Goal: Task Accomplishment & Management: Manage account settings

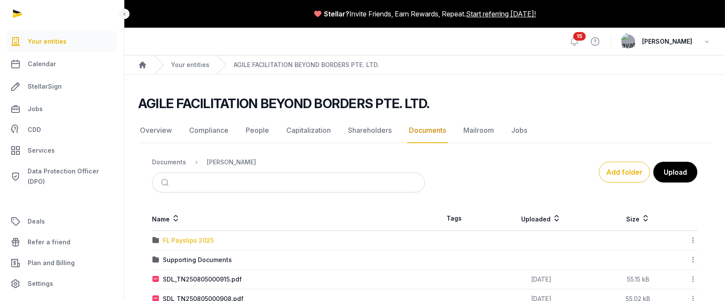
click at [182, 237] on div "FL Payslips 2025" at bounding box center [188, 240] width 51 height 9
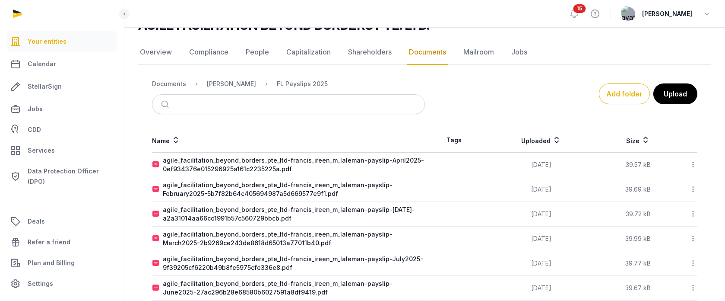
scroll to position [118, 0]
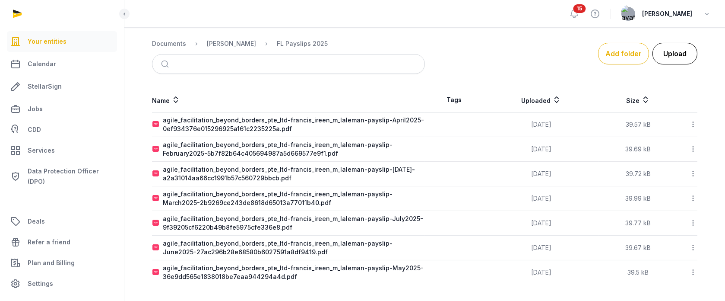
click at [673, 52] on button "Upload" at bounding box center [674, 54] width 45 height 22
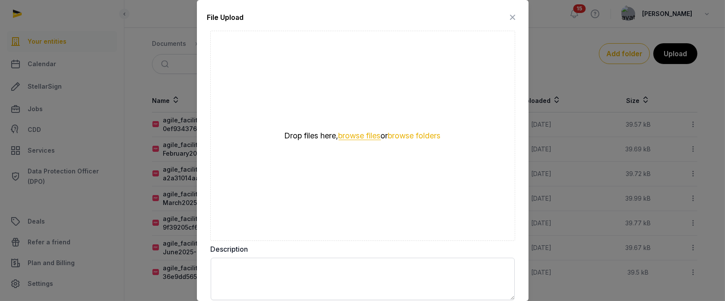
click at [364, 136] on button "browse files" at bounding box center [359, 136] width 42 height 8
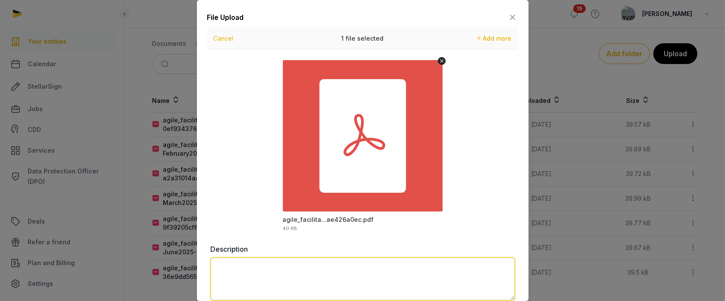
click at [279, 272] on textarea at bounding box center [363, 278] width 304 height 42
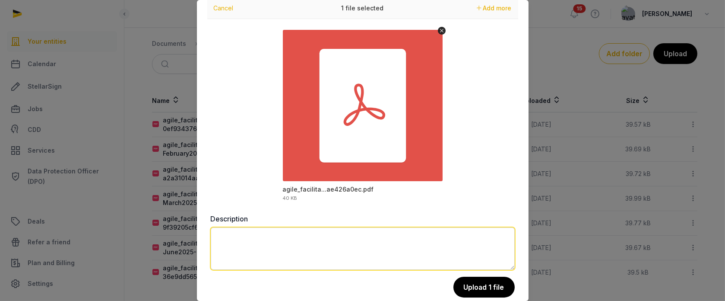
scroll to position [44, 0]
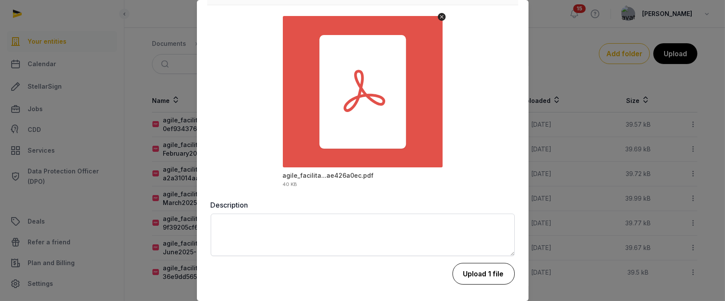
click at [475, 277] on button "Upload 1 file" at bounding box center [483, 274] width 62 height 22
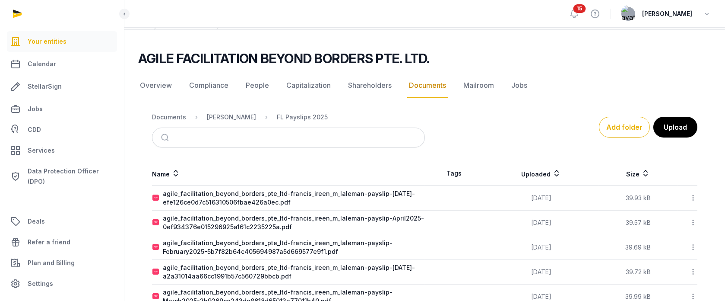
scroll to position [0, 0]
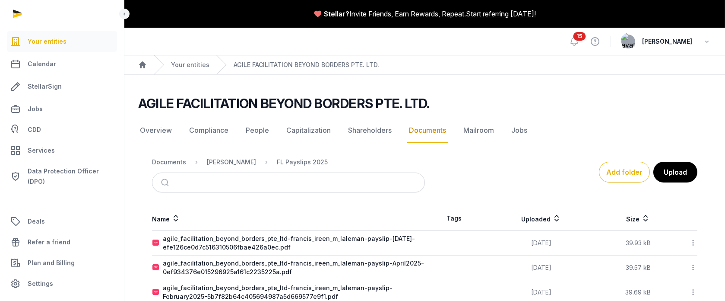
click at [432, 130] on link "Documents" at bounding box center [427, 130] width 41 height 25
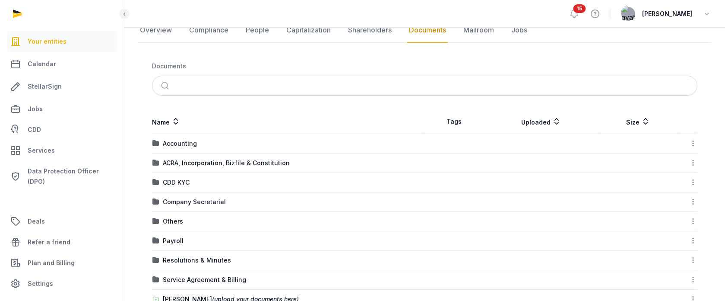
scroll to position [183, 0]
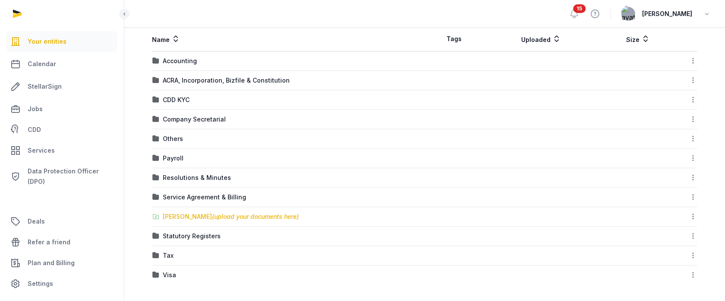
click at [183, 213] on div "[PERSON_NAME] (upload your documents here)" at bounding box center [231, 216] width 136 height 9
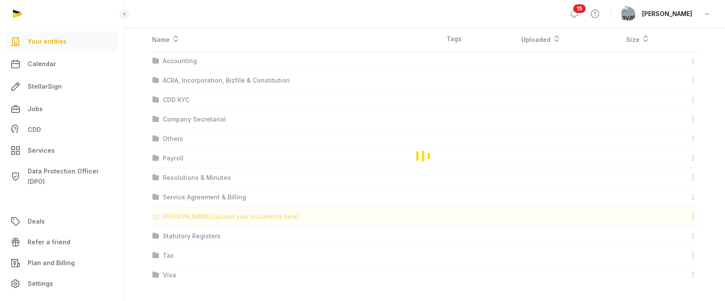
scroll to position [140, 0]
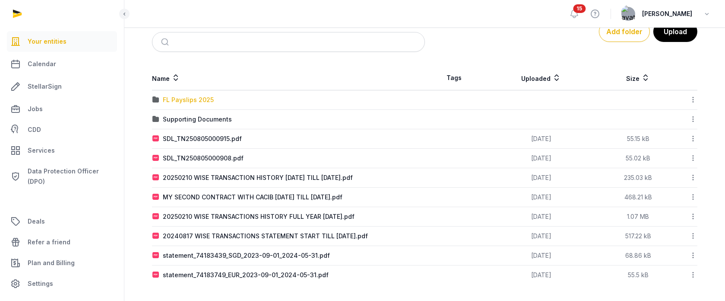
click at [184, 96] on div "FL Payslips 2025" at bounding box center [188, 99] width 51 height 9
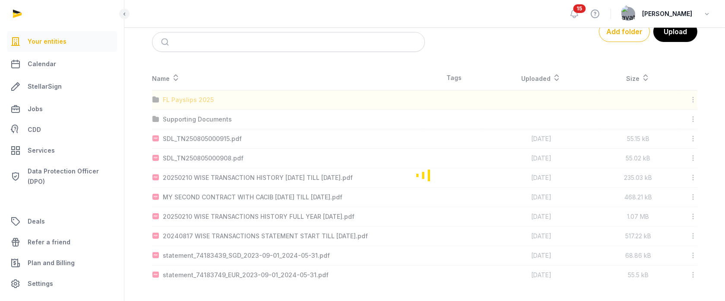
click at [184, 96] on div "Loading" at bounding box center [424, 175] width 573 height 218
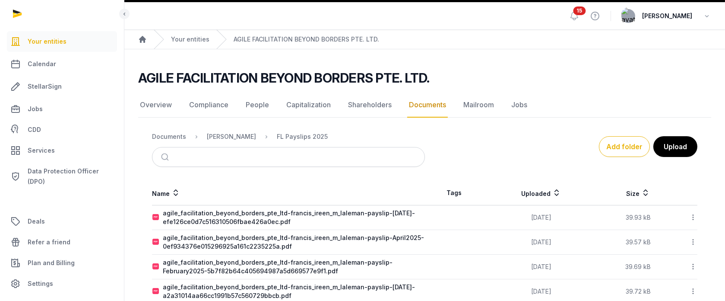
scroll to position [0, 0]
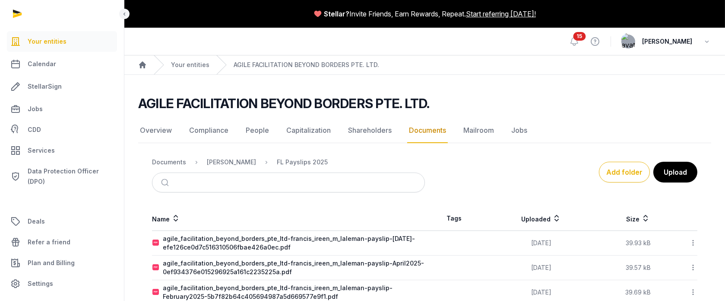
click at [435, 128] on link "Documents" at bounding box center [427, 130] width 41 height 25
click at [433, 131] on link "Documents" at bounding box center [427, 130] width 41 height 25
click at [215, 160] on div "[PERSON_NAME]" at bounding box center [231, 162] width 49 height 9
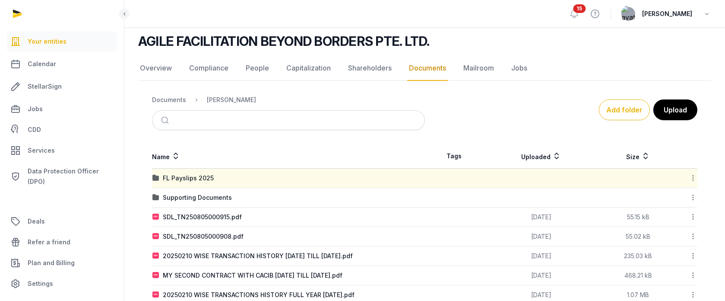
scroll to position [11, 0]
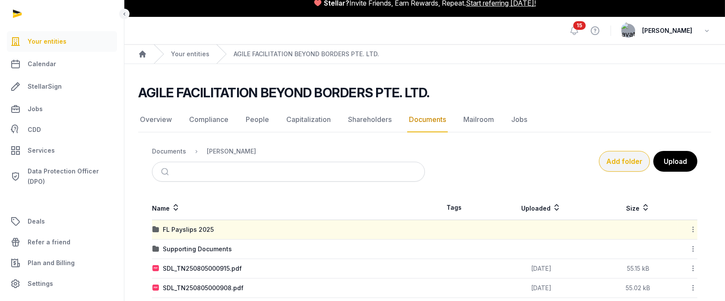
click at [632, 161] on button "Add folder" at bounding box center [624, 161] width 51 height 21
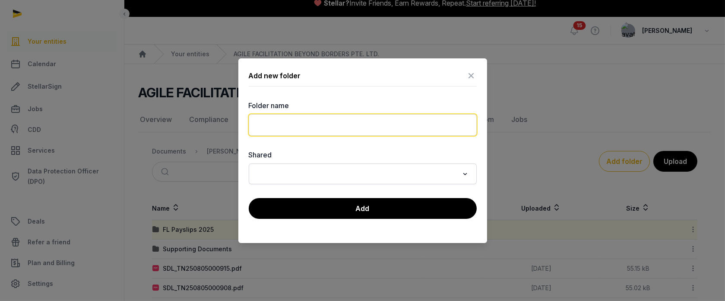
click at [273, 122] on input "text" at bounding box center [363, 125] width 228 height 22
type input "*"
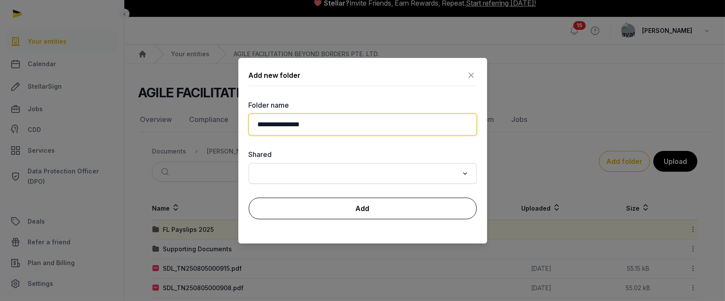
type input "**********"
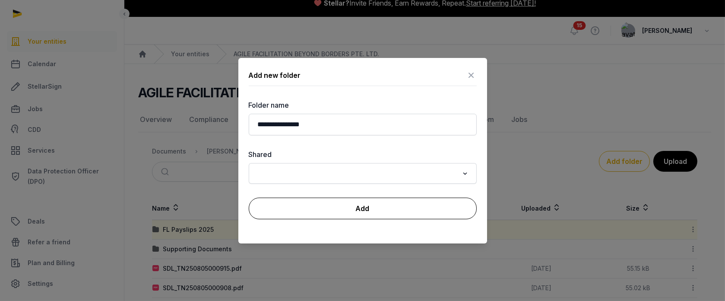
click at [317, 207] on button "Add" at bounding box center [363, 208] width 228 height 22
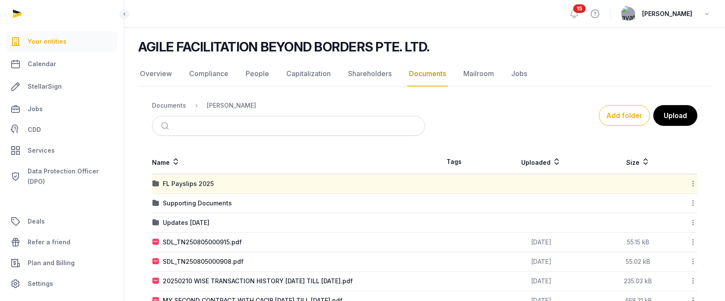
scroll to position [159, 0]
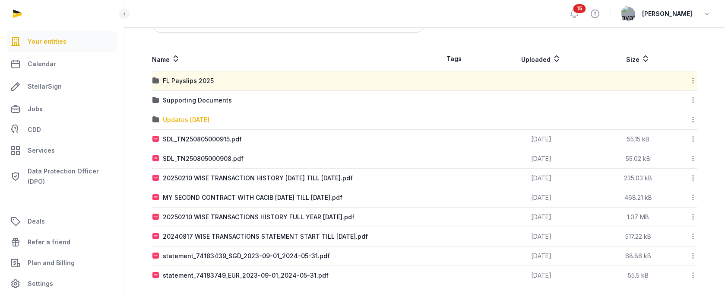
click at [184, 117] on div "Updates [DATE]" at bounding box center [186, 119] width 47 height 9
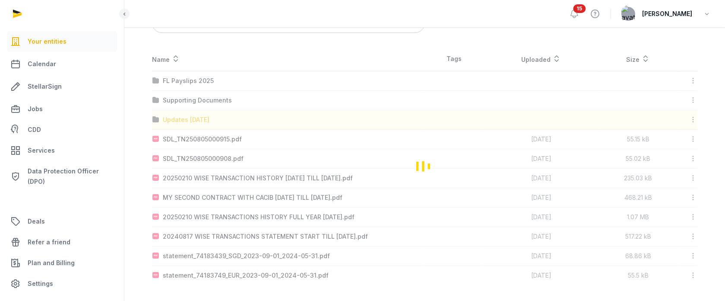
scroll to position [82, 0]
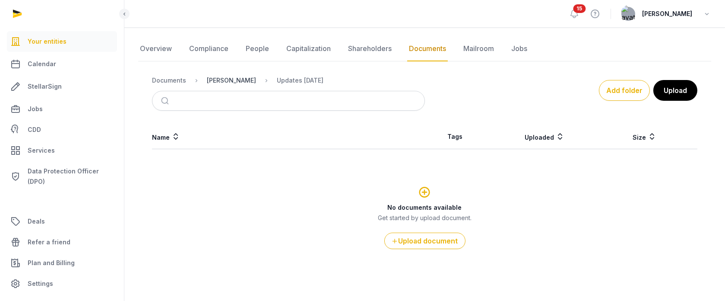
click at [217, 76] on div "[PERSON_NAME]" at bounding box center [231, 80] width 49 height 9
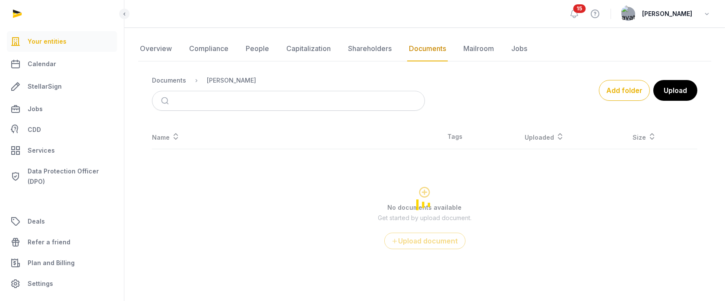
scroll to position [159, 0]
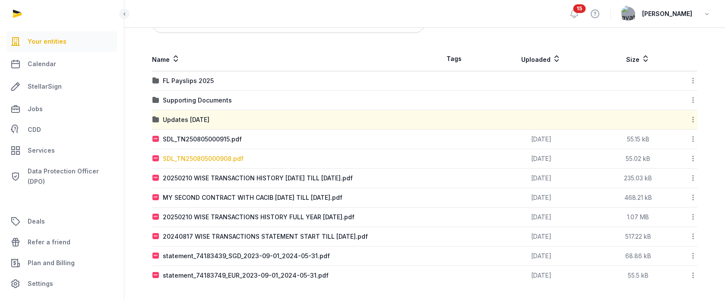
click at [225, 158] on div "SDL_TN250805000908.pdf" at bounding box center [203, 158] width 81 height 9
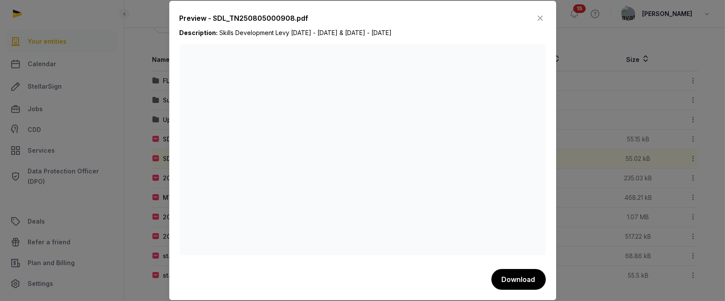
click at [541, 18] on icon at bounding box center [540, 18] width 10 height 14
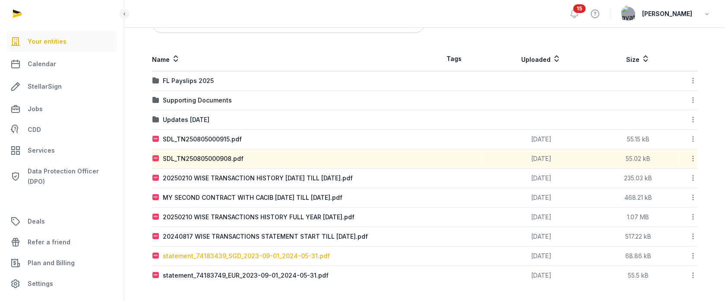
click at [223, 254] on div "statement_74183439_SGD_2023-09-01_2024-05-31.pdf" at bounding box center [246, 255] width 167 height 9
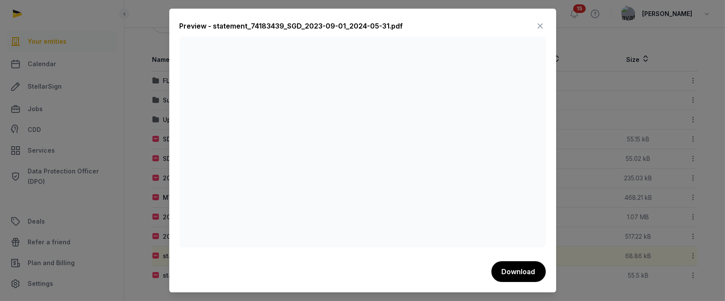
click at [541, 27] on icon at bounding box center [540, 26] width 10 height 14
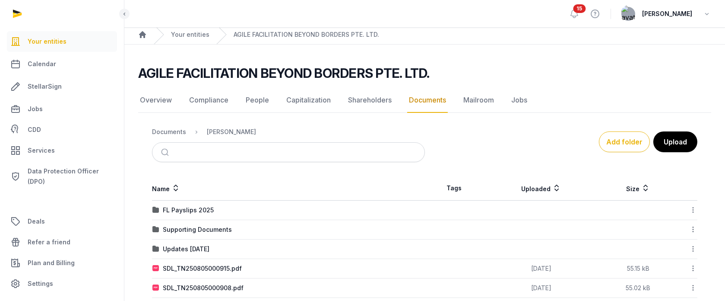
scroll to position [95, 0]
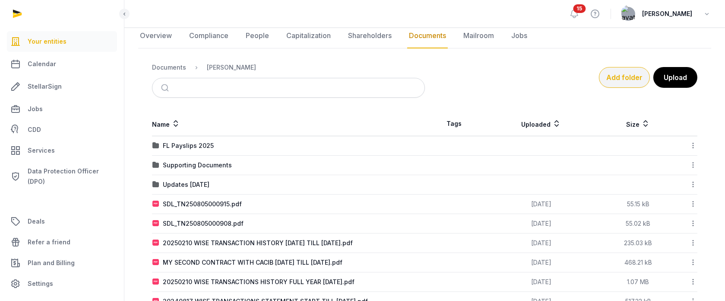
click at [624, 76] on button "Add folder" at bounding box center [624, 77] width 51 height 21
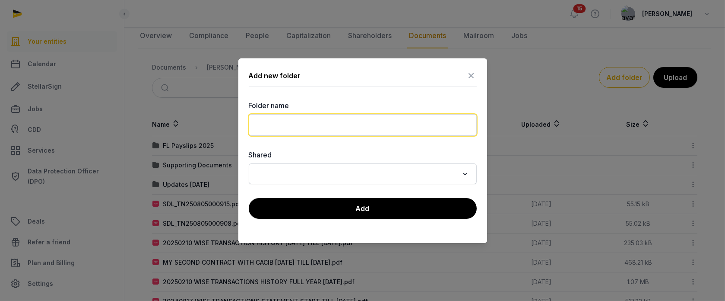
click at [308, 121] on input "text" at bounding box center [363, 125] width 228 height 22
type input "**********"
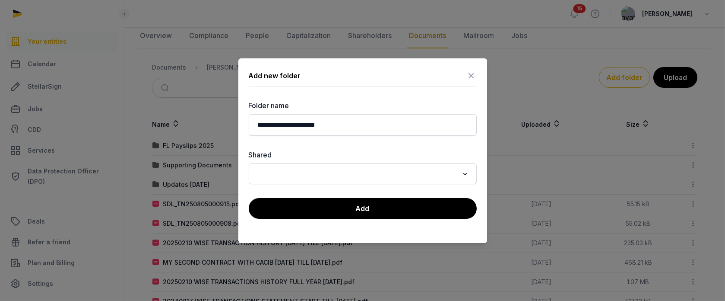
click at [360, 168] on input "Search for option" at bounding box center [356, 174] width 205 height 12
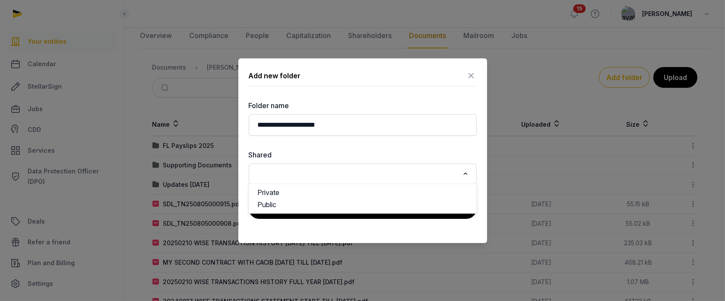
click at [361, 171] on input "Search for option" at bounding box center [356, 174] width 205 height 12
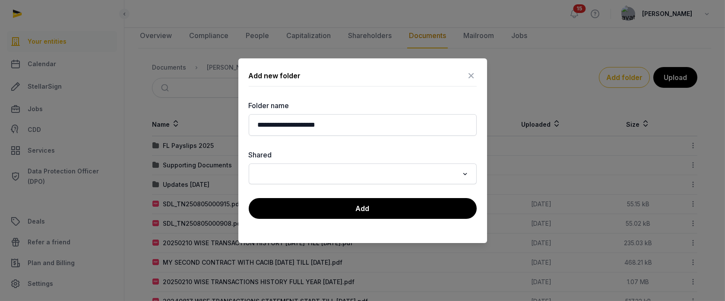
click at [365, 148] on div "**********" at bounding box center [363, 142] width 228 height 84
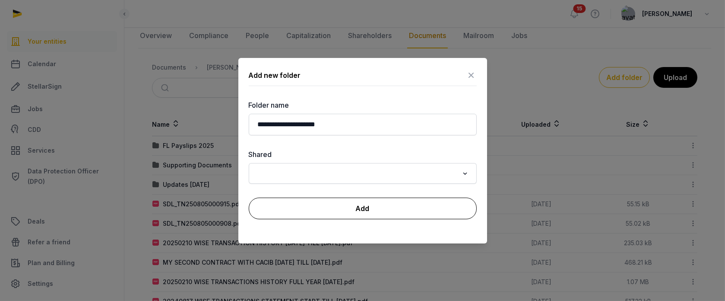
click at [359, 211] on button "Add" at bounding box center [363, 208] width 228 height 22
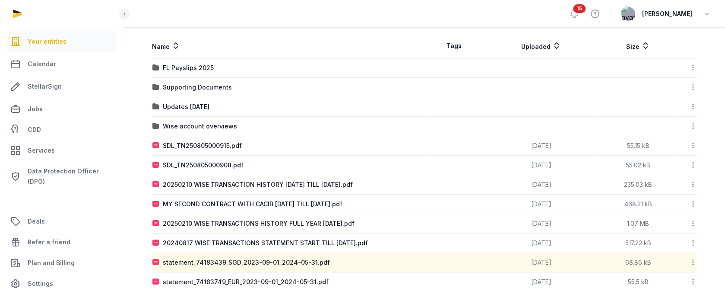
scroll to position [179, 0]
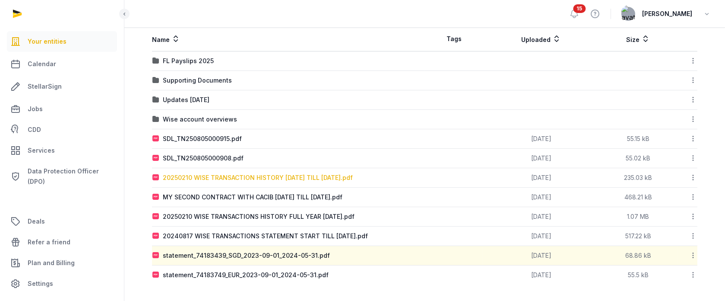
click at [191, 174] on div "20250210 WISE TRANSACTION HISTORY [DATE] TILL [DATE].pdf" at bounding box center [258, 177] width 190 height 9
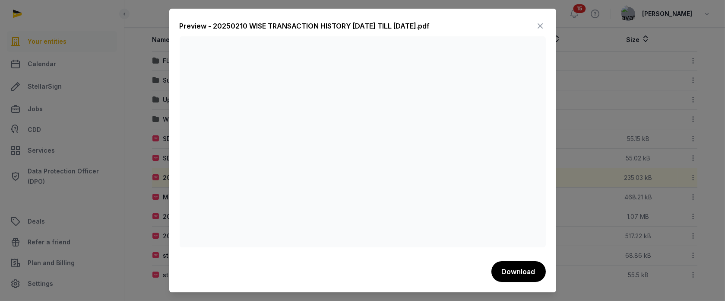
click at [539, 25] on icon at bounding box center [540, 26] width 10 height 14
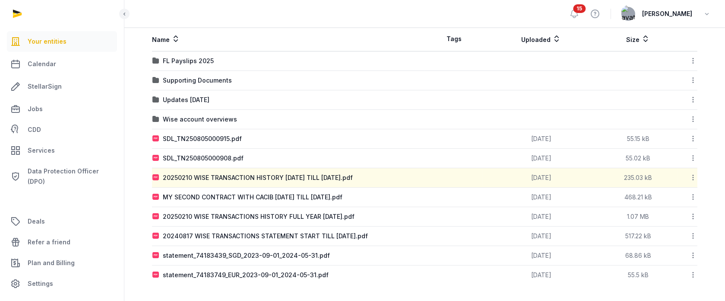
click at [694, 175] on icon at bounding box center [693, 177] width 8 height 9
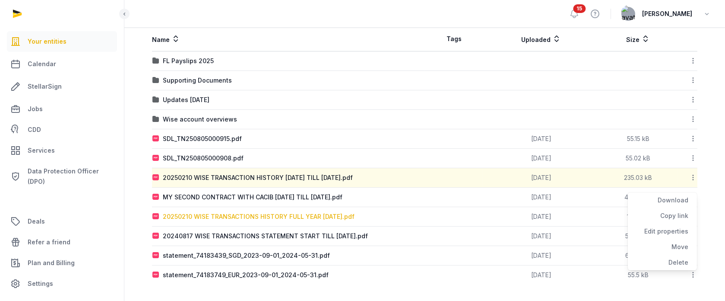
click at [220, 215] on div "20250210 WISE TRANSACTIONS HISTORY FULL YEAR [DATE].pdf" at bounding box center [259, 216] width 192 height 9
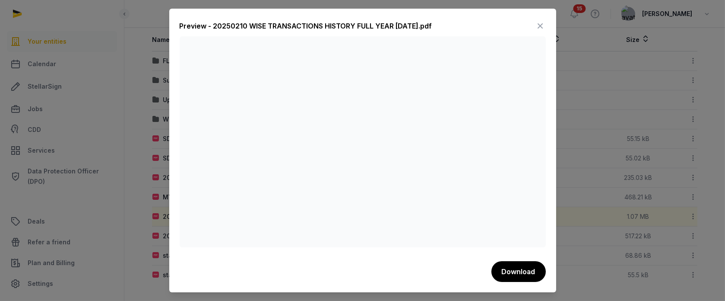
click at [546, 25] on div "Preview - 20250210 WISE TRANSACTIONS HISTORY FULL YEAR [DATE].pdf Download" at bounding box center [362, 150] width 387 height 283
click at [542, 23] on icon at bounding box center [540, 26] width 10 height 14
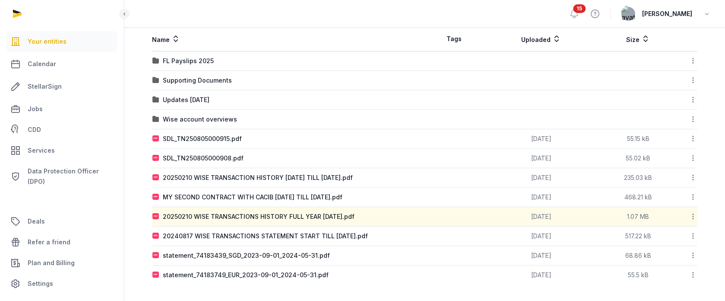
click at [133, 180] on div "AGILE FACILITATION BEYOND BORDERS PTE. LTD. Documents Overview Compliance Peopl…" at bounding box center [424, 100] width 601 height 368
drag, startPoint x: 214, startPoint y: 178, endPoint x: 177, endPoint y: 174, distance: 37.4
click at [177, 174] on div "20250210 WISE TRANSACTION HISTORY [DATE] TILL [DATE].pdf" at bounding box center [258, 177] width 190 height 9
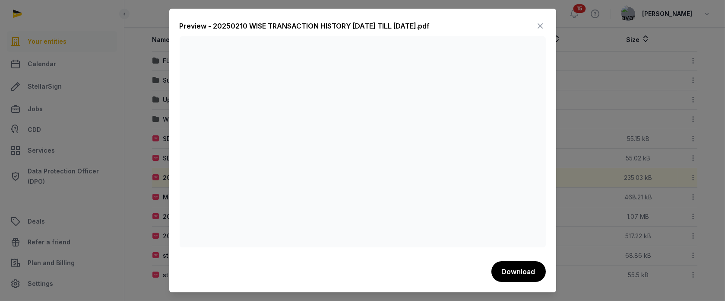
click at [543, 23] on icon at bounding box center [540, 26] width 10 height 14
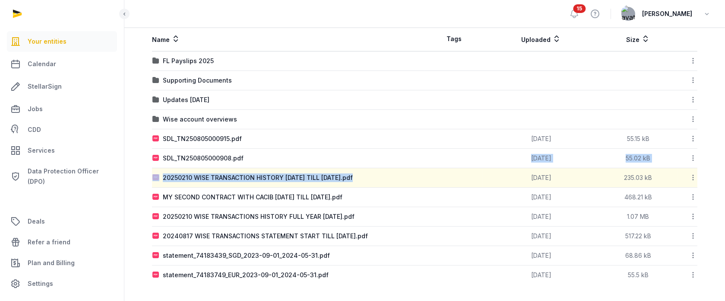
drag, startPoint x: 471, startPoint y: 176, endPoint x: 428, endPoint y: 149, distance: 50.7
click at [428, 149] on tbody "FL Payslips 2025 Download Folder Copy link Edit properties Move Delete Supporti…" at bounding box center [424, 167] width 545 height 233
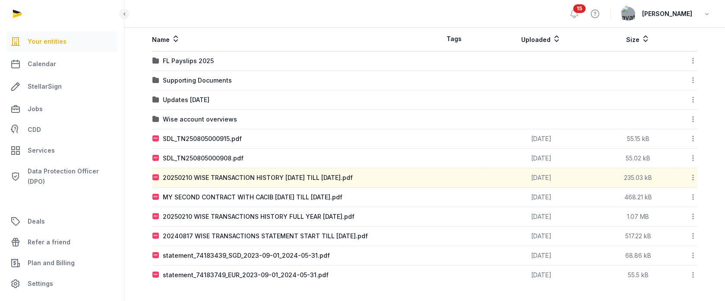
click at [711, 167] on div "AGILE FACILITATION BEYOND BORDERS PTE. LTD. Documents Overview Compliance Peopl…" at bounding box center [424, 100] width 601 height 368
click at [694, 177] on icon at bounding box center [693, 177] width 8 height 9
click at [692, 175] on icon at bounding box center [693, 177] width 8 height 9
click at [687, 244] on div "Move" at bounding box center [662, 247] width 69 height 16
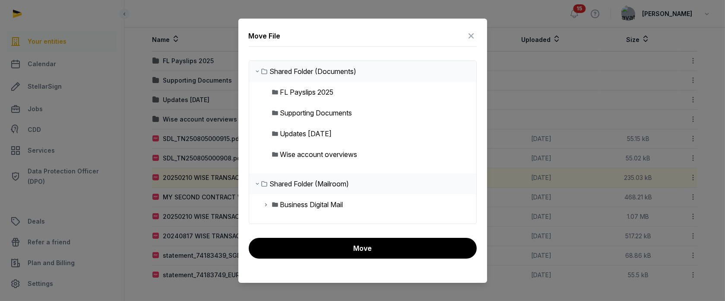
click at [306, 152] on div "Wise account overviews" at bounding box center [318, 154] width 77 height 10
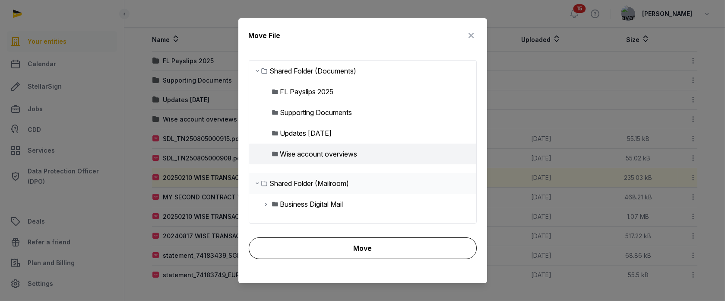
click at [334, 244] on button "Move" at bounding box center [363, 248] width 228 height 22
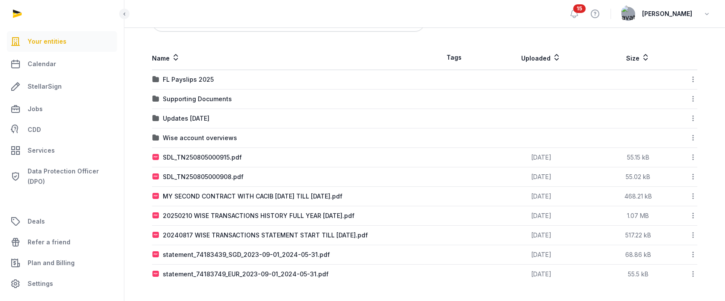
scroll to position [159, 0]
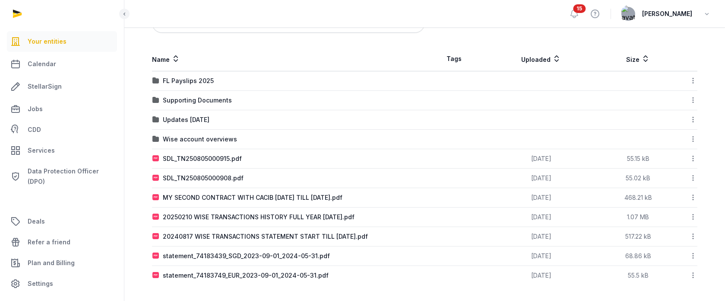
click at [694, 214] on icon at bounding box center [693, 216] width 8 height 9
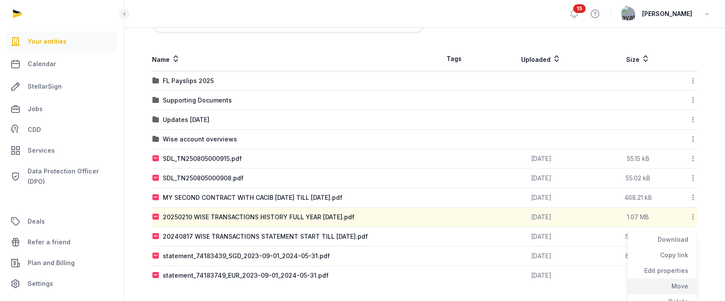
click at [678, 283] on div "Move" at bounding box center [662, 286] width 69 height 16
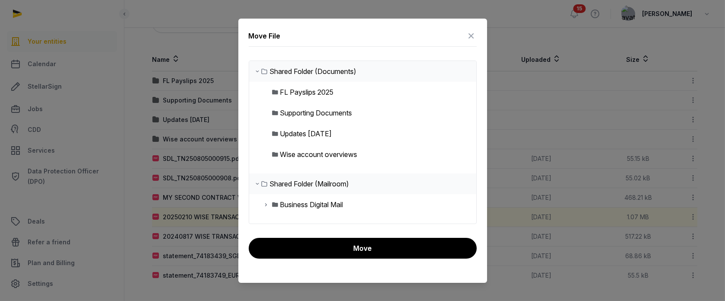
click at [298, 155] on div "Wise account overviews" at bounding box center [318, 154] width 77 height 10
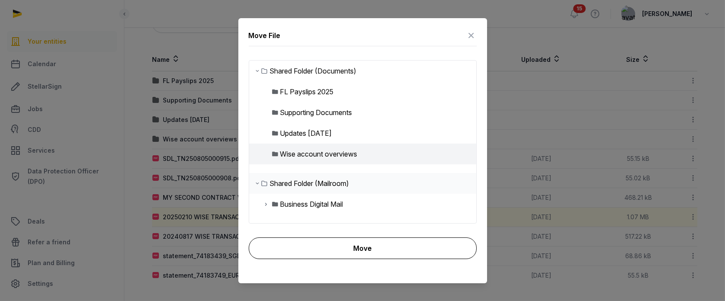
click at [380, 245] on button "Move" at bounding box center [363, 248] width 228 height 22
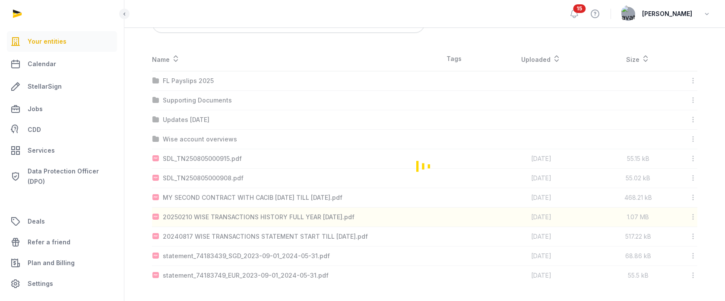
scroll to position [140, 0]
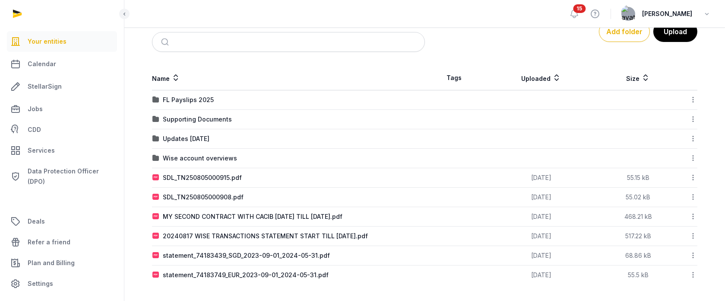
click at [695, 253] on icon at bounding box center [693, 254] width 8 height 9
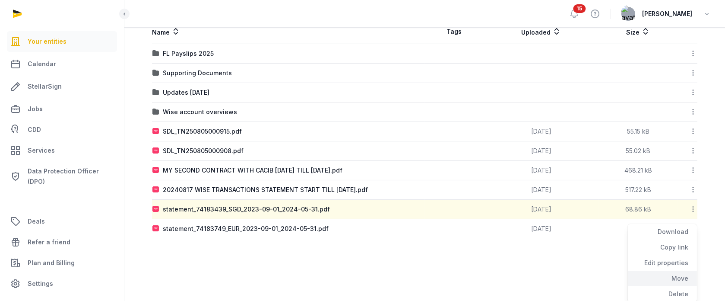
click at [668, 275] on div "Move" at bounding box center [662, 278] width 69 height 16
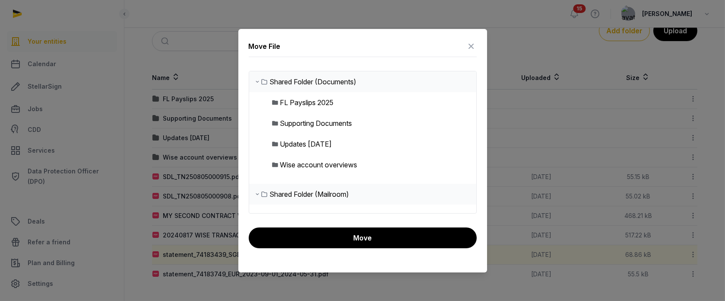
scroll to position [140, 0]
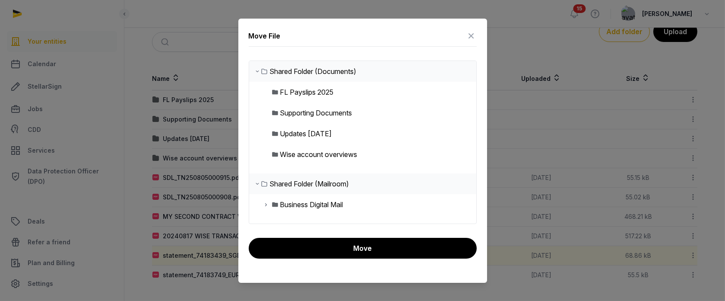
click at [294, 150] on div "Wise account overviews" at bounding box center [318, 154] width 77 height 10
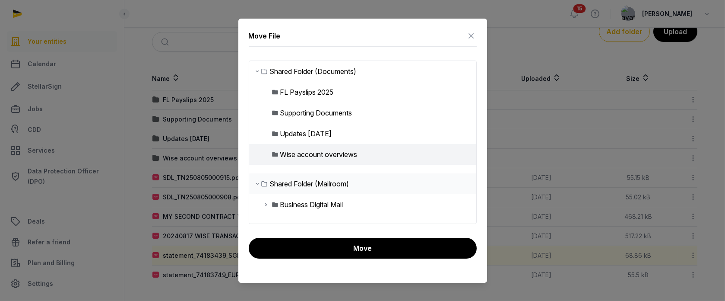
click at [325, 249] on button "Move" at bounding box center [363, 247] width 228 height 21
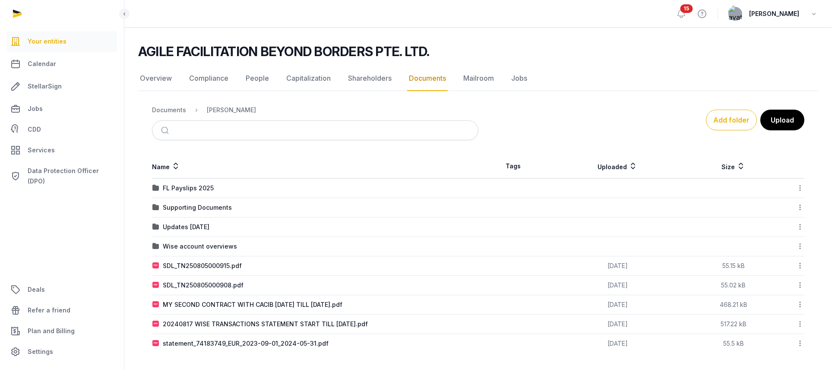
scroll to position [0, 0]
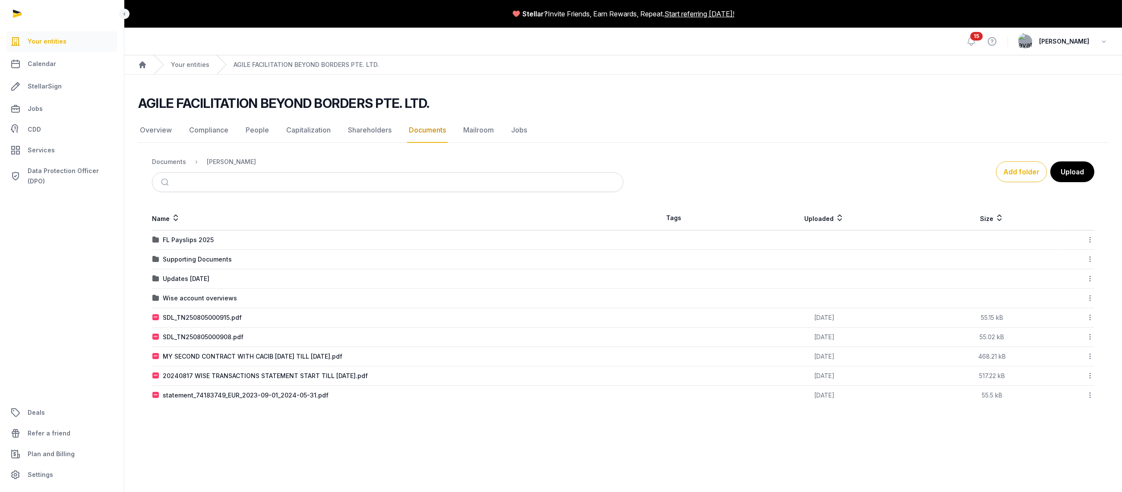
click at [734, 300] on icon at bounding box center [1090, 395] width 8 height 9
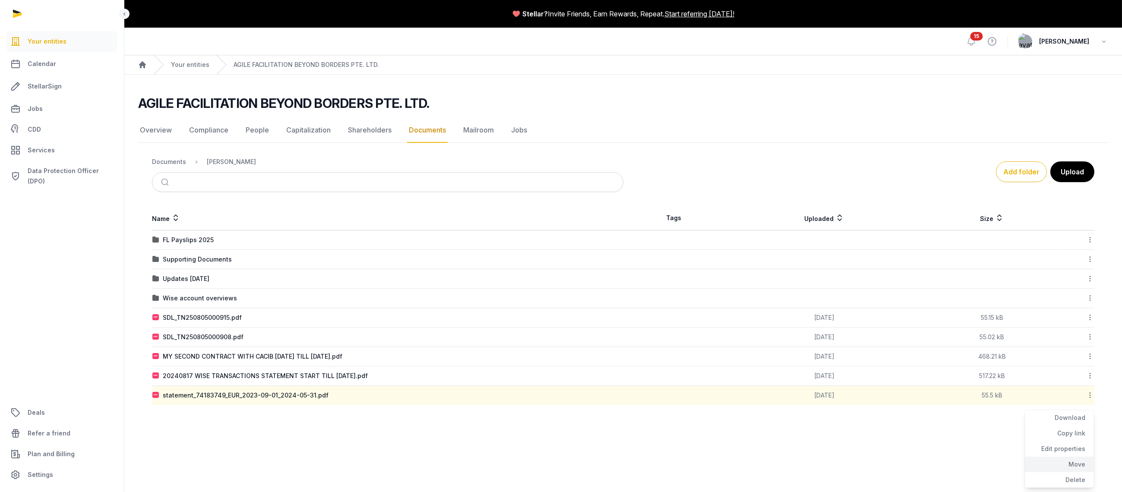
click at [734, 300] on div "Move" at bounding box center [1059, 465] width 69 height 16
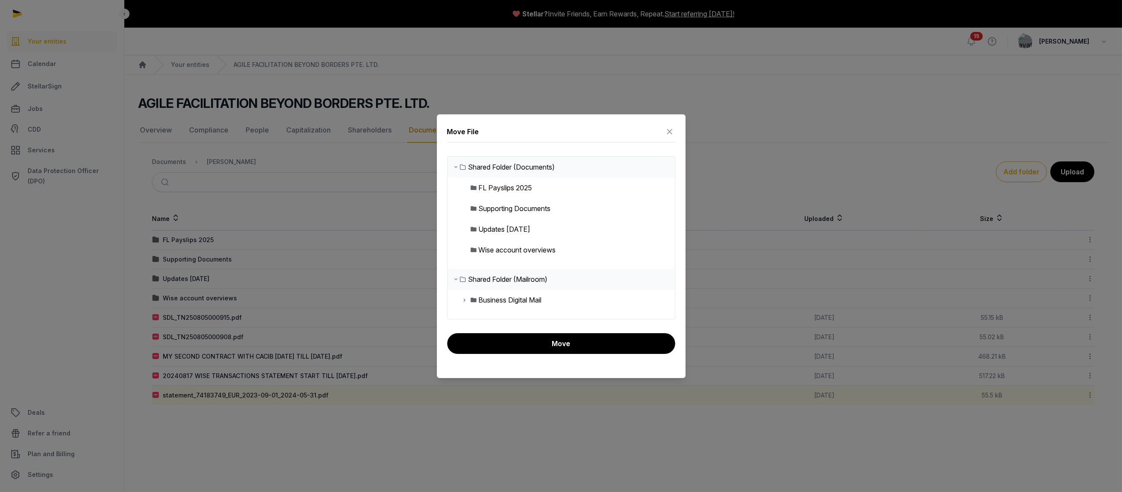
click at [521, 247] on div "Wise account overviews" at bounding box center [517, 250] width 77 height 10
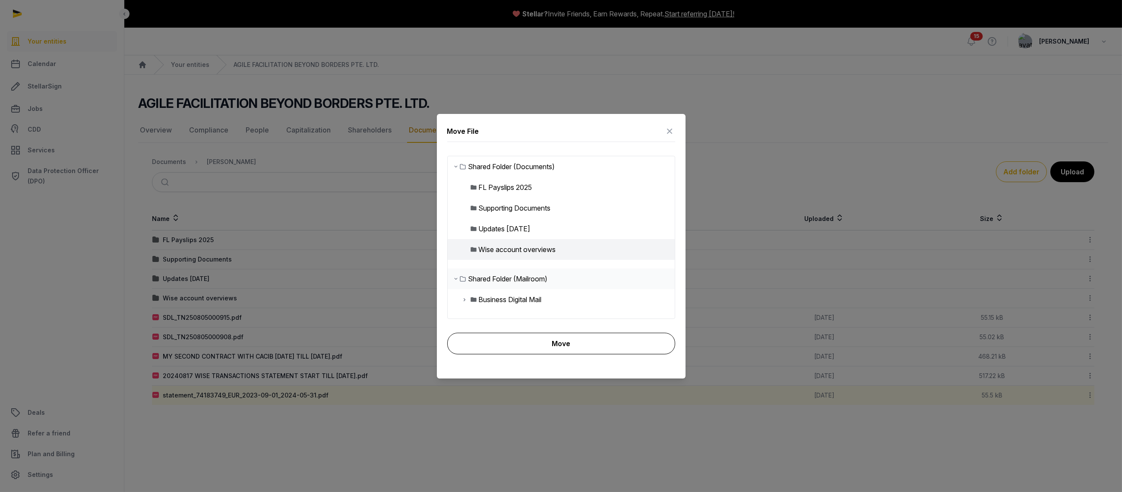
click at [528, 300] on button "Move" at bounding box center [561, 344] width 228 height 22
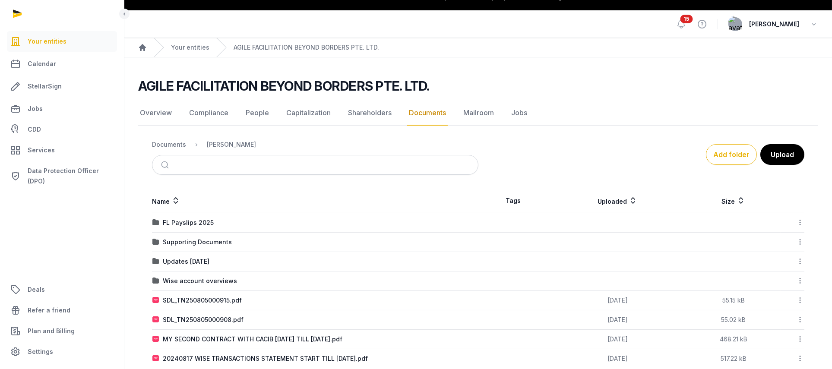
scroll to position [33, 0]
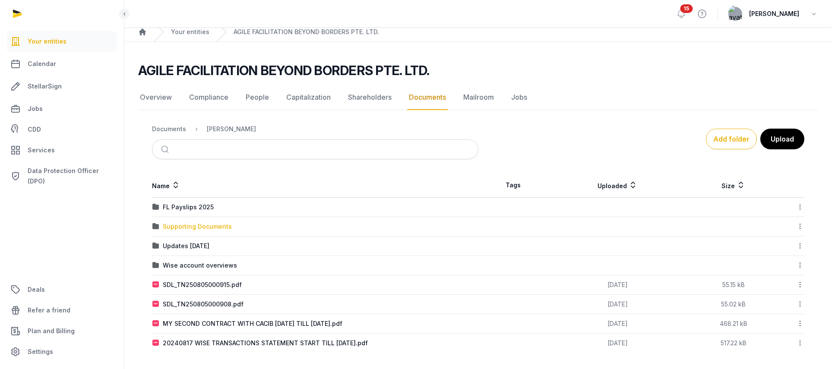
click at [200, 224] on div "Supporting Documents" at bounding box center [197, 226] width 69 height 9
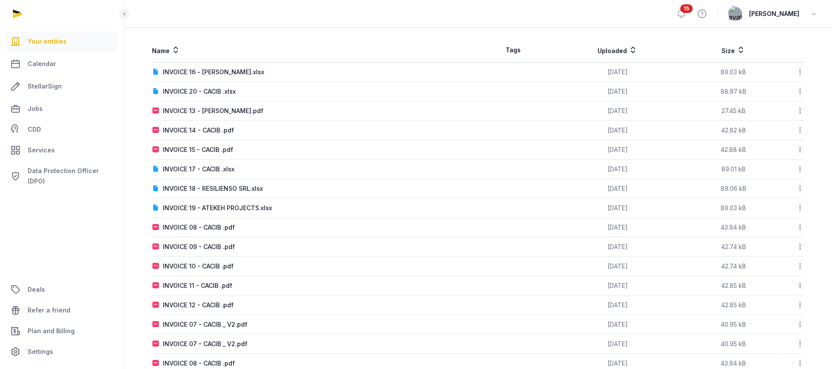
scroll to position [103, 0]
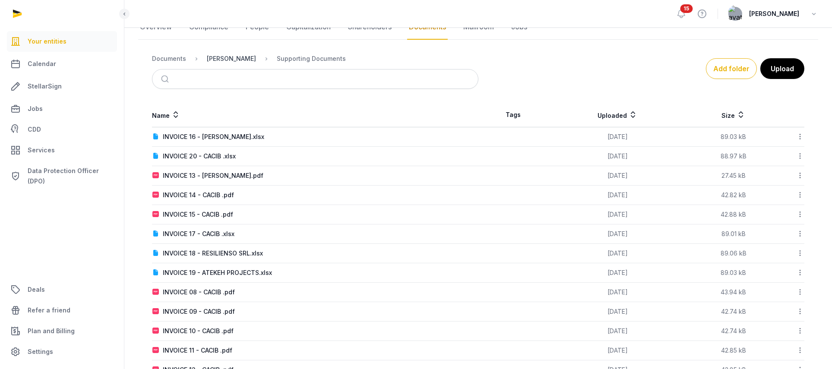
click at [235, 59] on div "[PERSON_NAME]" at bounding box center [231, 58] width 49 height 9
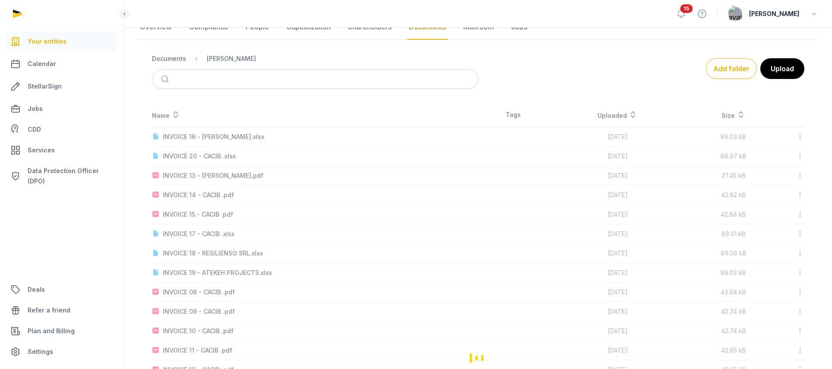
scroll to position [33, 0]
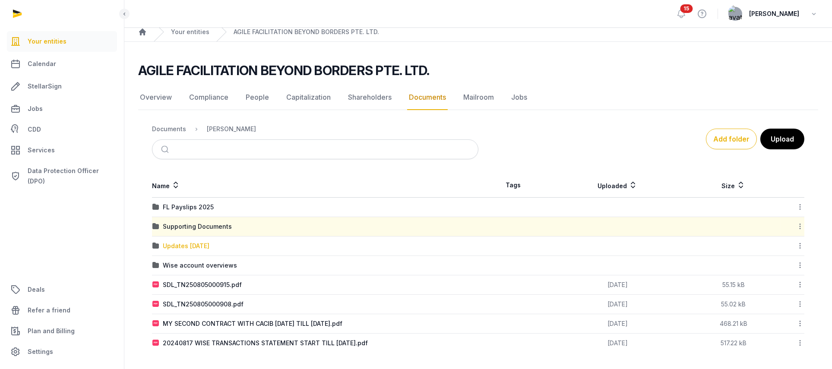
click at [182, 245] on div "Updates [DATE]" at bounding box center [186, 246] width 47 height 9
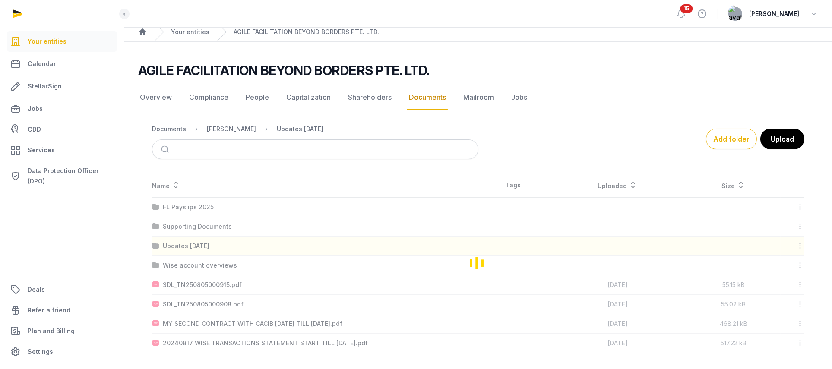
scroll to position [13, 0]
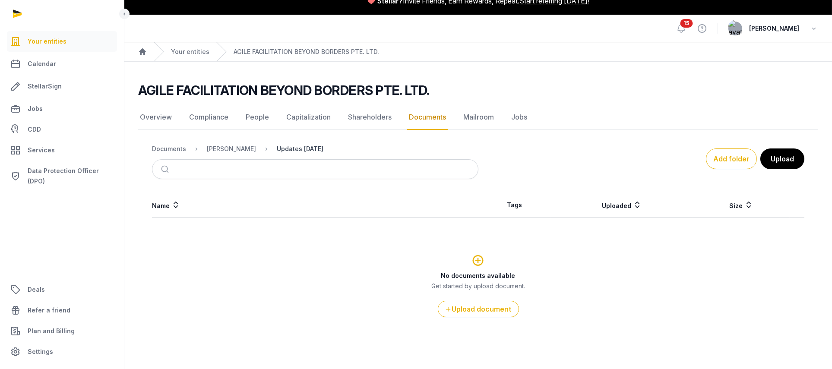
click at [294, 147] on div "Updates [DATE]" at bounding box center [300, 149] width 47 height 9
click at [220, 148] on div "[PERSON_NAME]" at bounding box center [231, 149] width 49 height 9
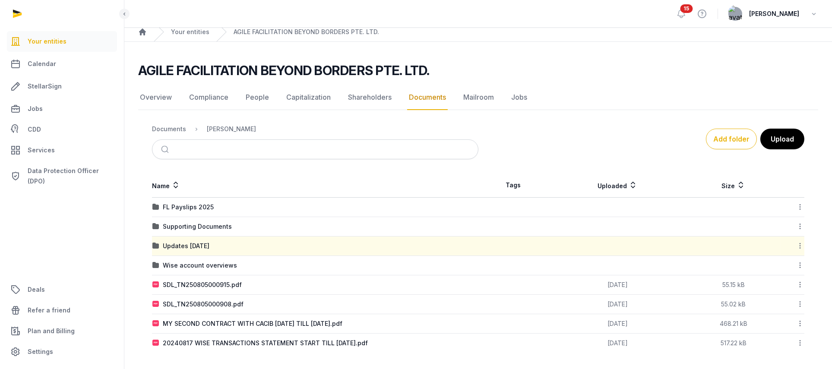
click at [734, 246] on icon at bounding box center [800, 245] width 8 height 9
click at [734, 296] on div "Edit properties" at bounding box center [769, 300] width 69 height 16
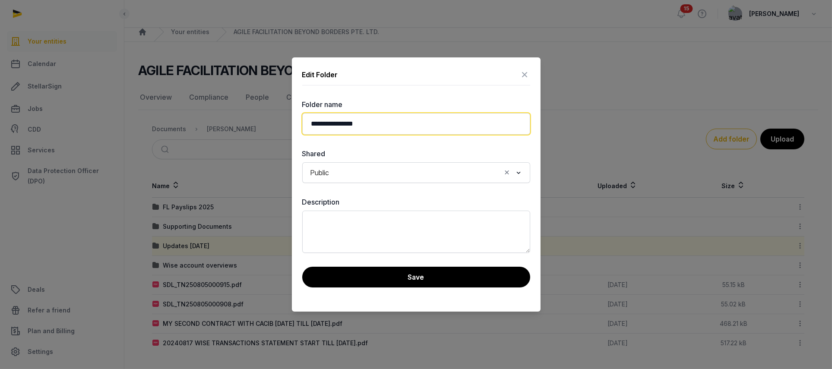
click at [337, 124] on input "**********" at bounding box center [416, 124] width 228 height 22
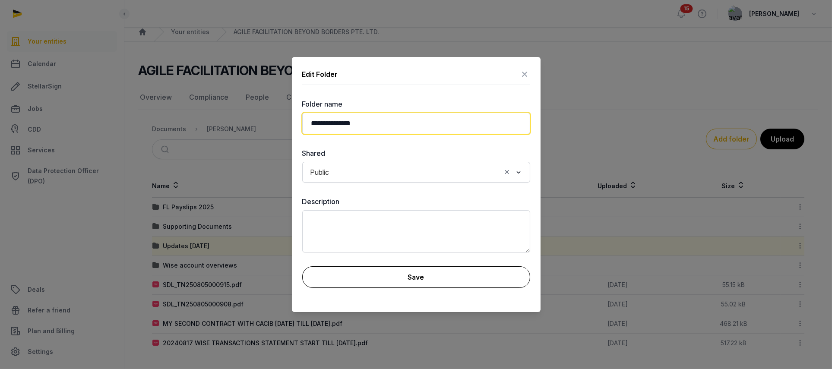
type input "**********"
click at [403, 278] on button "Save" at bounding box center [416, 277] width 228 height 22
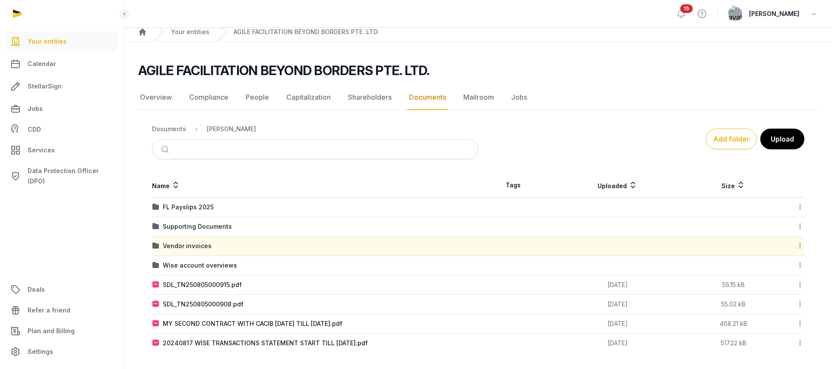
click at [734, 265] on icon at bounding box center [800, 265] width 8 height 9
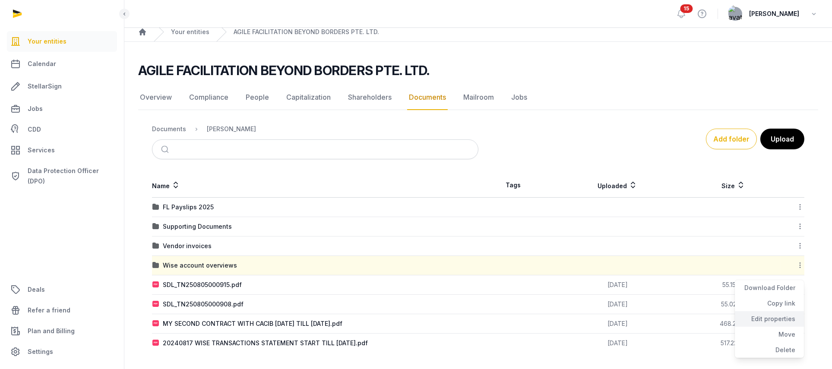
click at [734, 300] on div "Edit properties" at bounding box center [769, 319] width 69 height 16
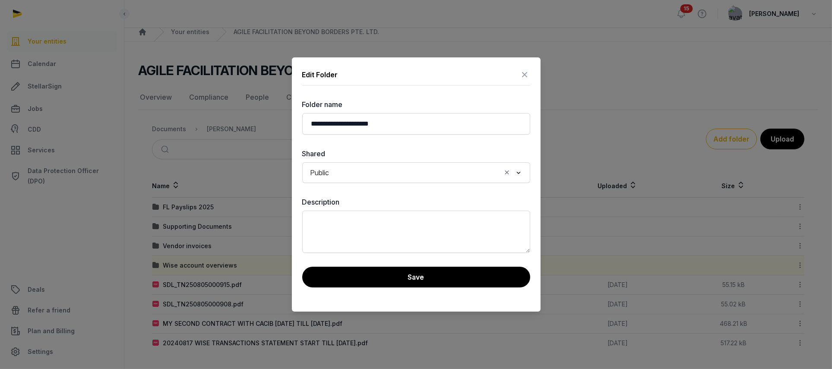
click at [525, 74] on icon at bounding box center [525, 75] width 10 height 14
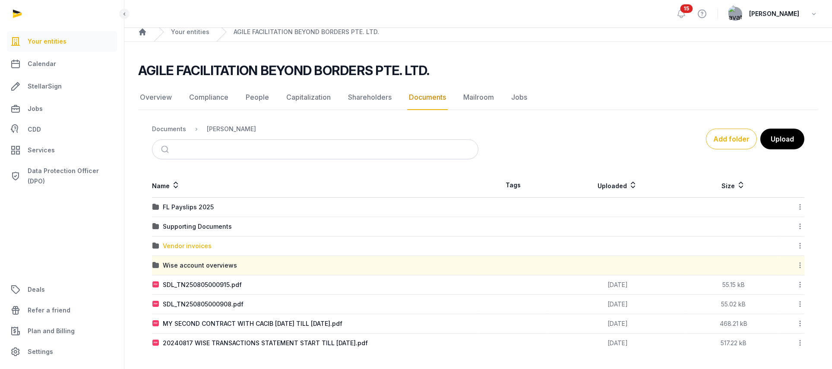
click at [202, 246] on div "Vendor invoices" at bounding box center [187, 246] width 49 height 9
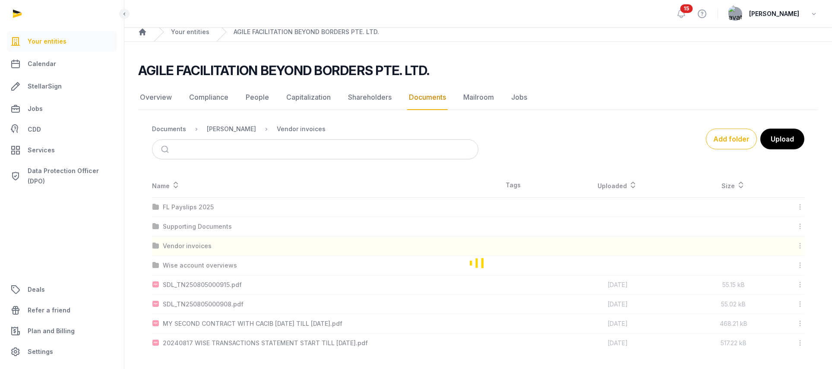
scroll to position [13, 0]
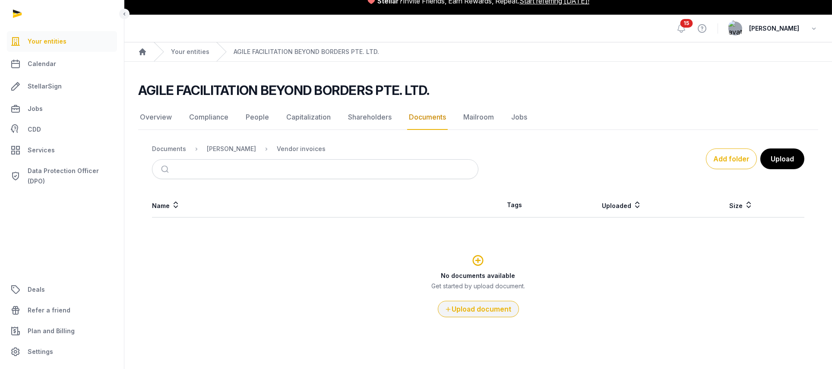
click at [487, 300] on button "Upload document" at bounding box center [478, 309] width 81 height 16
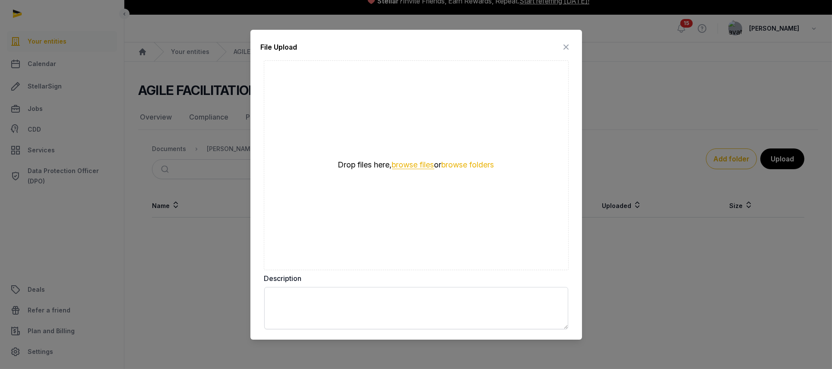
click at [404, 168] on button "browse files" at bounding box center [413, 165] width 42 height 8
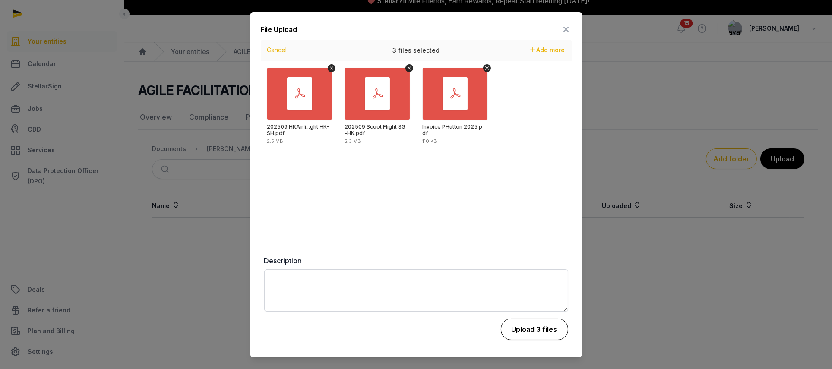
click at [543, 300] on button "Upload 3 files" at bounding box center [534, 330] width 67 height 22
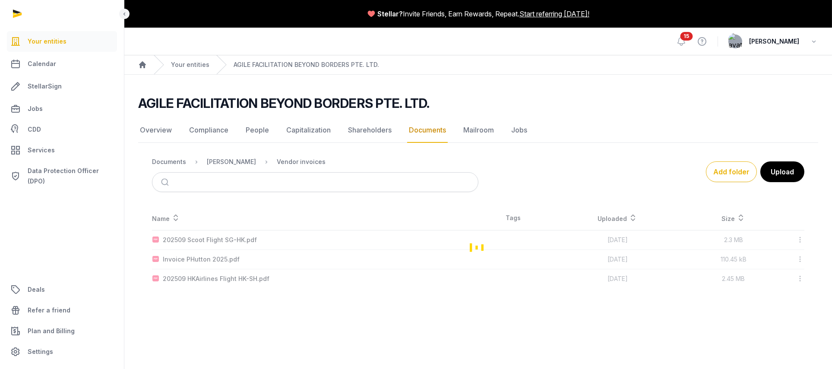
scroll to position [0, 0]
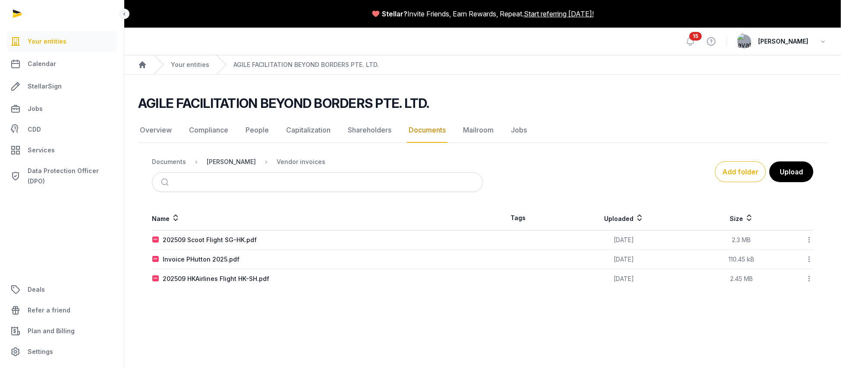
click at [232, 162] on div "[PERSON_NAME]" at bounding box center [231, 162] width 49 height 9
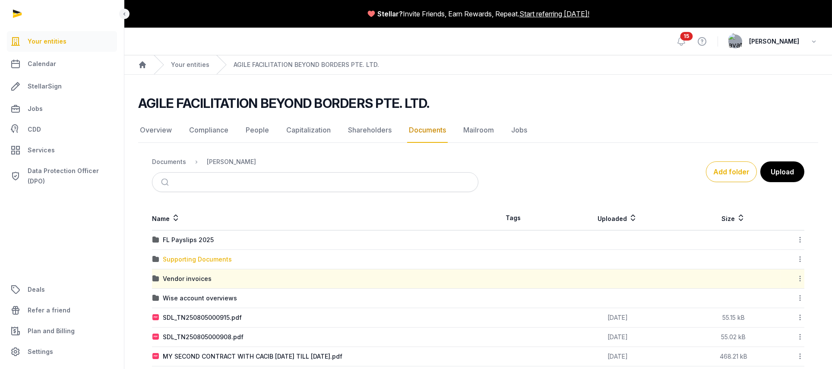
click at [210, 261] on div "Supporting Documents" at bounding box center [197, 259] width 69 height 9
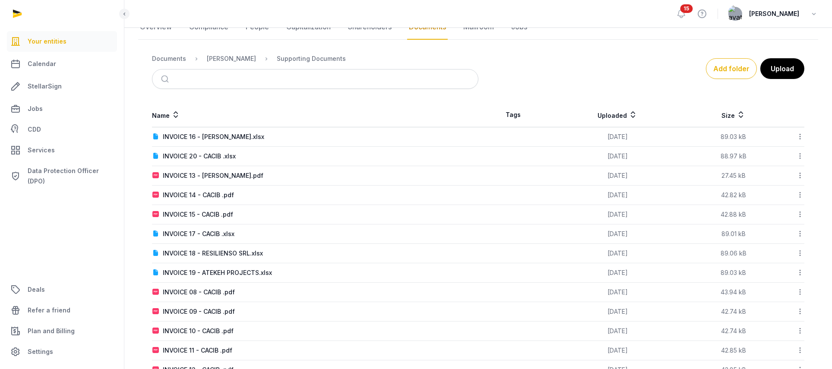
scroll to position [168, 0]
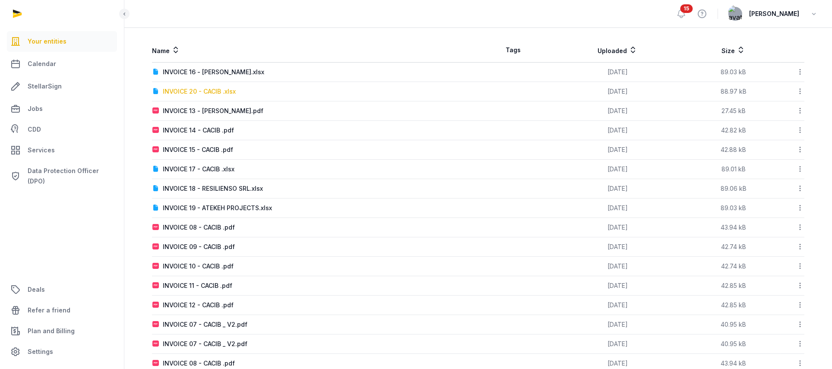
click at [191, 88] on div "INVOICE 20 - CACIB .xlsx" at bounding box center [199, 91] width 73 height 9
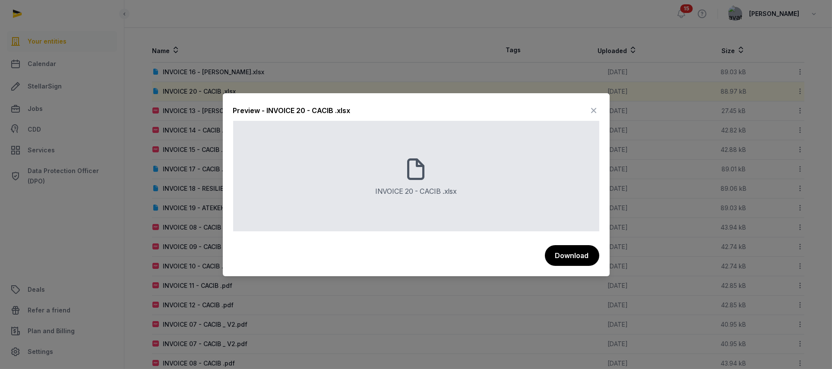
click at [592, 108] on icon at bounding box center [594, 111] width 10 height 14
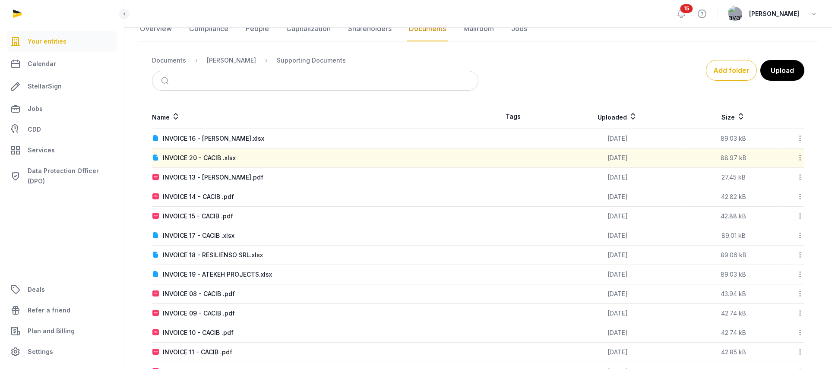
scroll to position [0, 0]
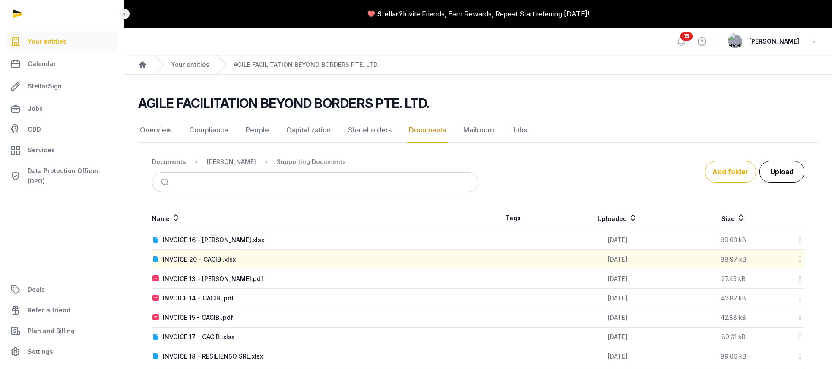
click at [734, 170] on button "Upload" at bounding box center [781, 172] width 45 height 22
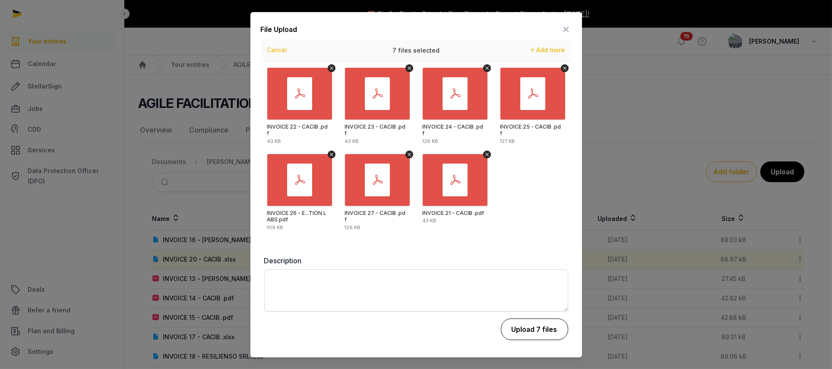
click at [528, 300] on button "Upload 7 files" at bounding box center [534, 330] width 67 height 22
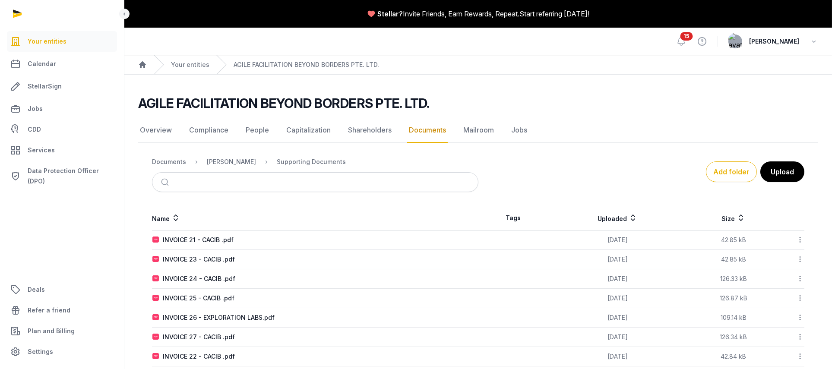
click at [177, 219] on icon at bounding box center [175, 218] width 9 height 10
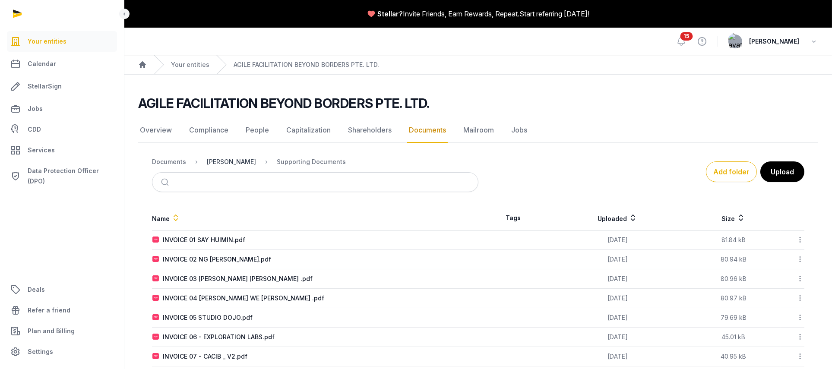
click at [225, 163] on div "[PERSON_NAME]" at bounding box center [231, 162] width 49 height 9
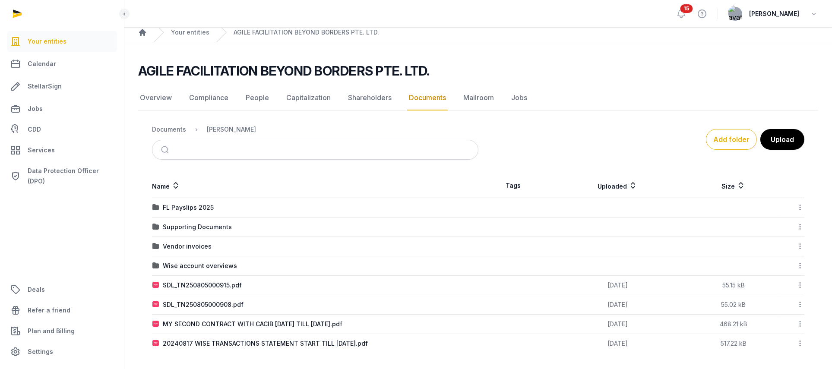
scroll to position [33, 0]
click at [207, 259] on td "Wise account overviews" at bounding box center [315, 265] width 326 height 19
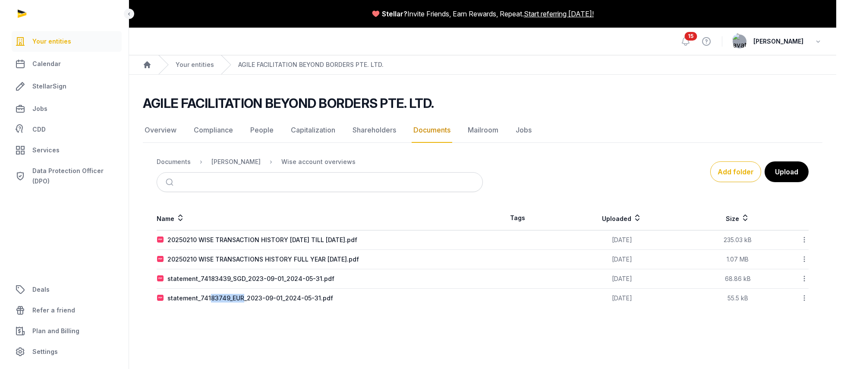
scroll to position [0, 0]
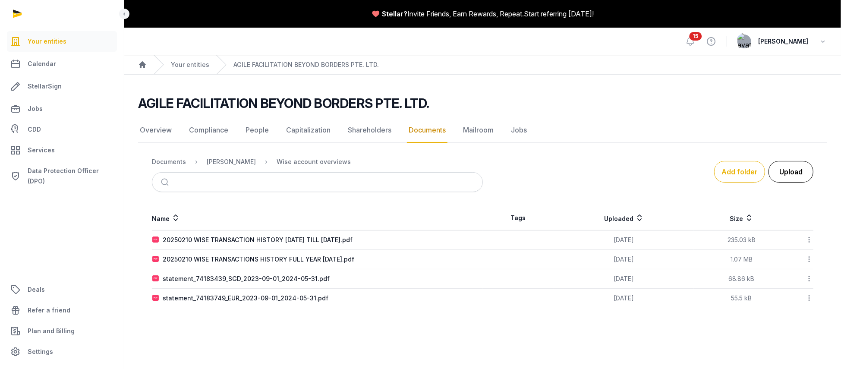
click at [734, 176] on button "Upload" at bounding box center [791, 172] width 45 height 22
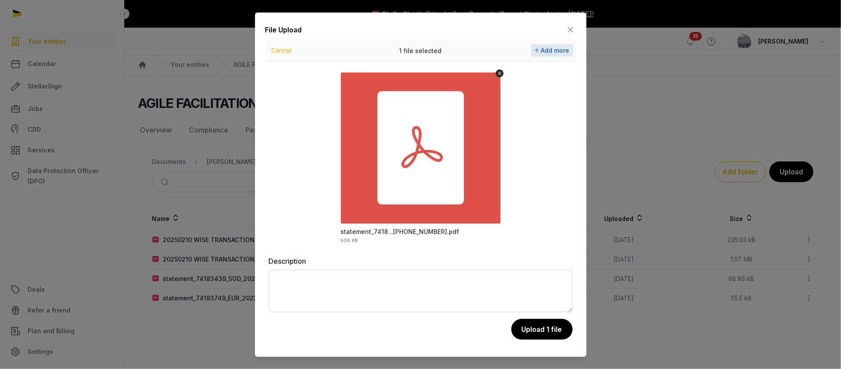
click at [560, 52] on span "Add more" at bounding box center [555, 50] width 28 height 7
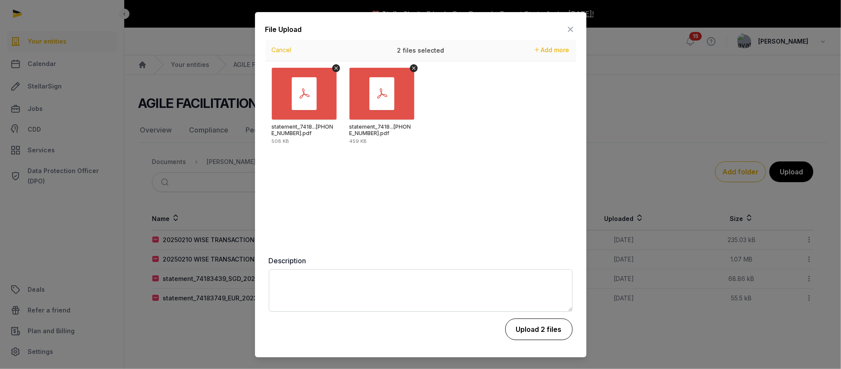
click at [538, 300] on button "Upload 2 files" at bounding box center [539, 330] width 67 height 22
